Goal: Download file/media

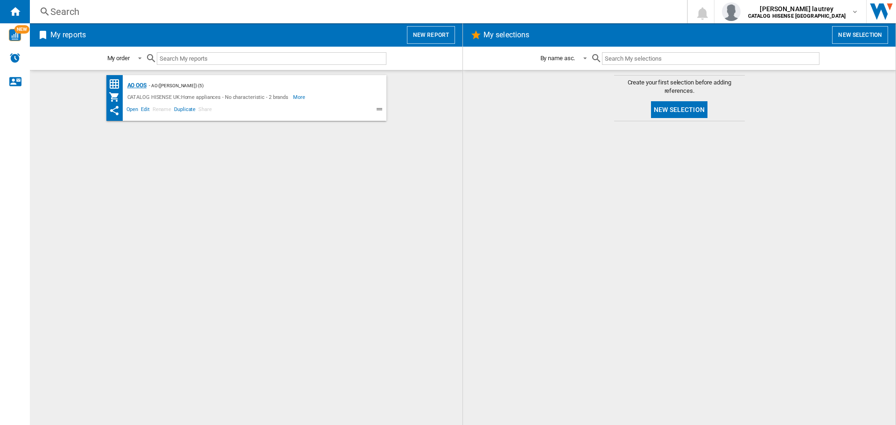
click at [135, 84] on div "AO OOS" at bounding box center [135, 86] width 21 height 12
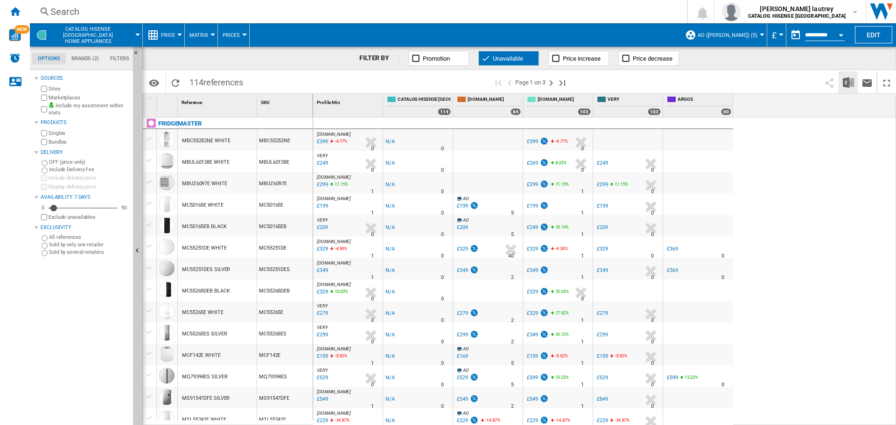
click at [848, 82] on img "Download in Excel" at bounding box center [848, 82] width 11 height 11
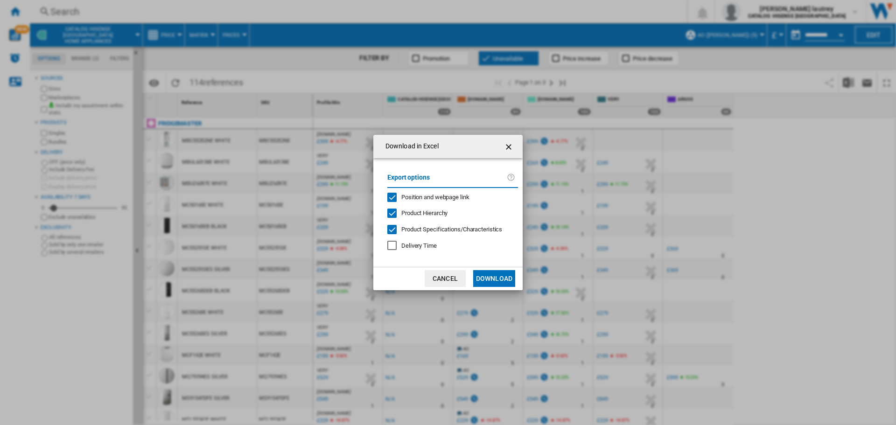
click at [436, 197] on span "Position and webpage link" at bounding box center [436, 197] width 68 height 7
click at [424, 214] on span "Product Hierarchy" at bounding box center [425, 213] width 46 height 7
click at [424, 225] on div "Export options Position and webpage link Product Hierarchy Product Specificatio…" at bounding box center [453, 213] width 140 height 90
drag, startPoint x: 424, startPoint y: 226, endPoint x: 430, endPoint y: 230, distance: 6.5
click at [424, 227] on span "Product Specifications/Characteristics" at bounding box center [452, 229] width 101 height 7
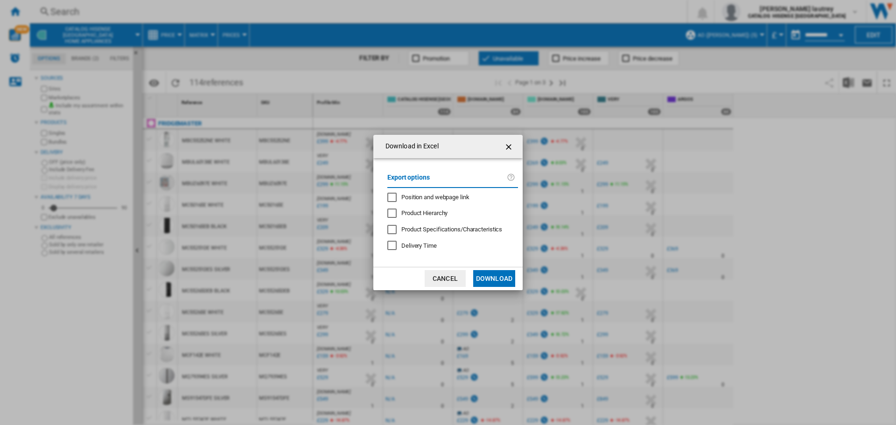
click at [500, 280] on button "Download" at bounding box center [494, 278] width 42 height 17
